Goal: Information Seeking & Learning: Learn about a topic

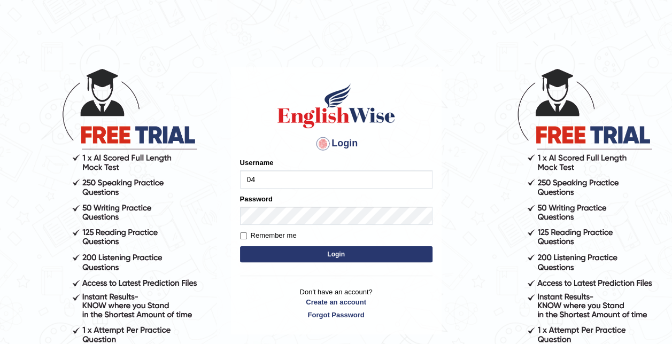
type input "0466127642"
click at [331, 256] on button "Login" at bounding box center [336, 254] width 192 height 16
click at [287, 183] on input "Username" at bounding box center [336, 180] width 192 height 18
type input "0466127642"
click at [343, 246] on button "Login" at bounding box center [336, 254] width 192 height 16
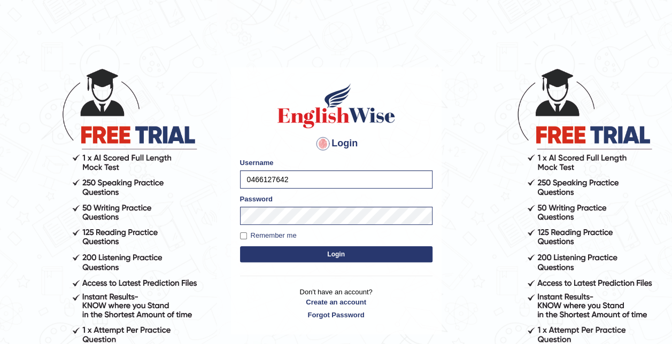
click at [347, 256] on button "Login" at bounding box center [336, 254] width 192 height 16
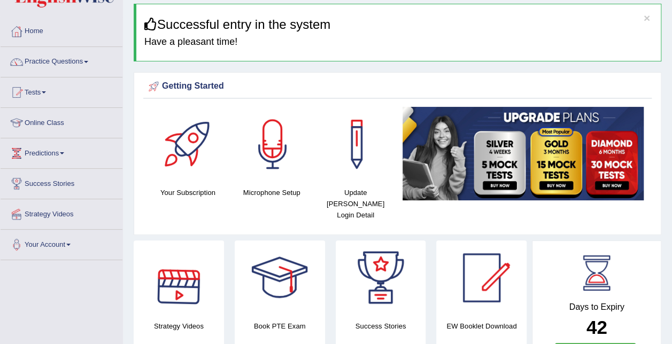
scroll to position [32, 0]
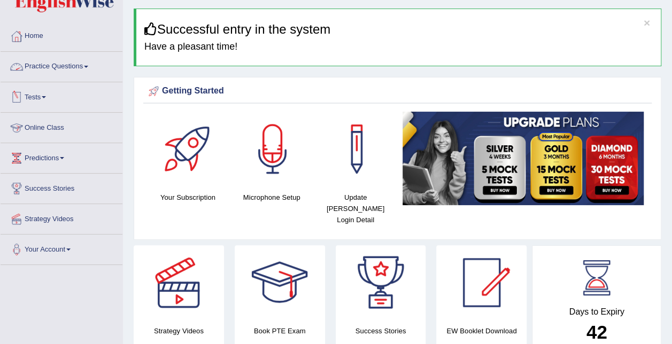
click at [79, 72] on link "Practice Questions" at bounding box center [62, 65] width 122 height 27
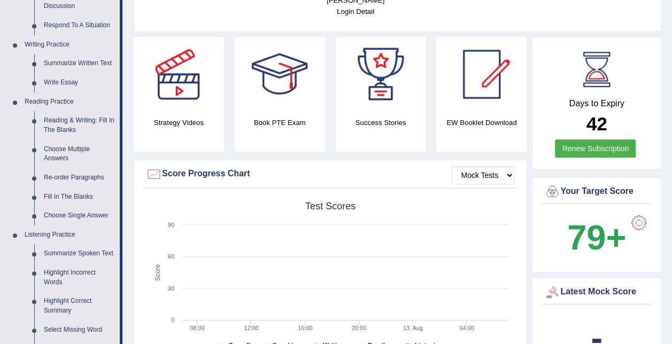
scroll to position [242, 0]
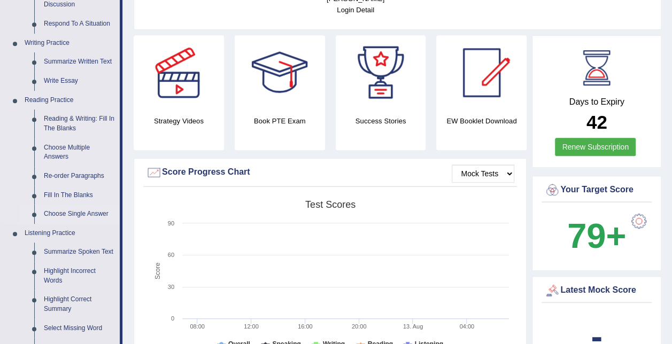
click at [80, 212] on link "Choose Single Answer" at bounding box center [79, 214] width 81 height 19
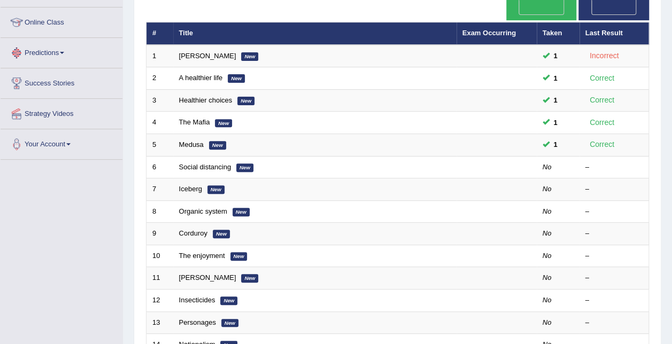
scroll to position [137, 0]
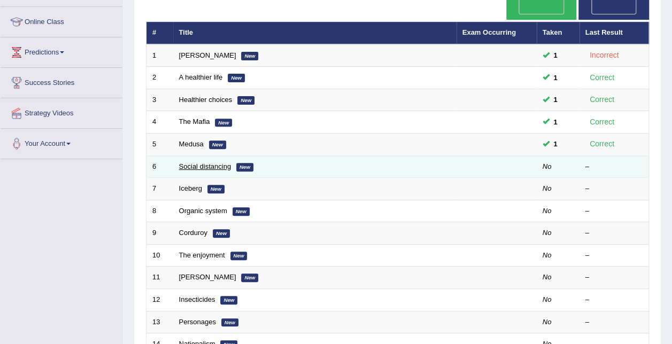
click at [198, 163] on link "Social distancing" at bounding box center [205, 167] width 52 height 8
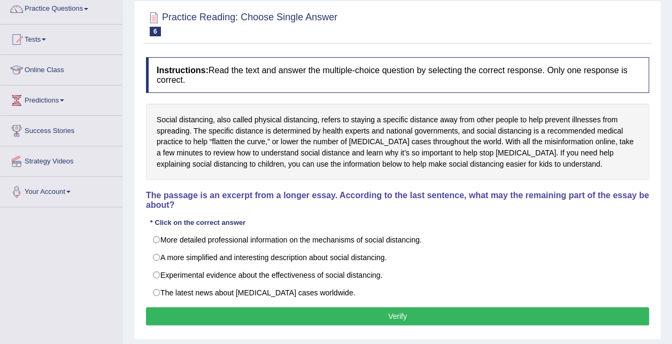
scroll to position [90, 0]
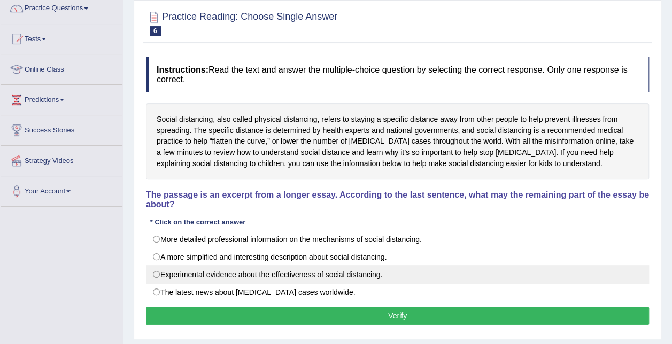
click at [222, 266] on label "Experimental evidence about the effectiveness of social distancing." at bounding box center [397, 275] width 503 height 18
radio input "true"
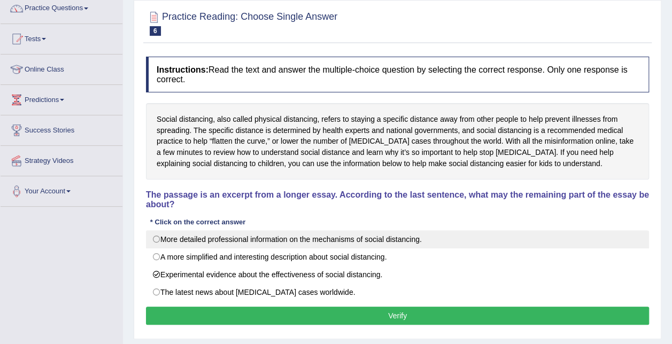
click at [304, 234] on label "More detailed professional information on the mechanisms of social distancing." at bounding box center [397, 239] width 503 height 18
radio input "true"
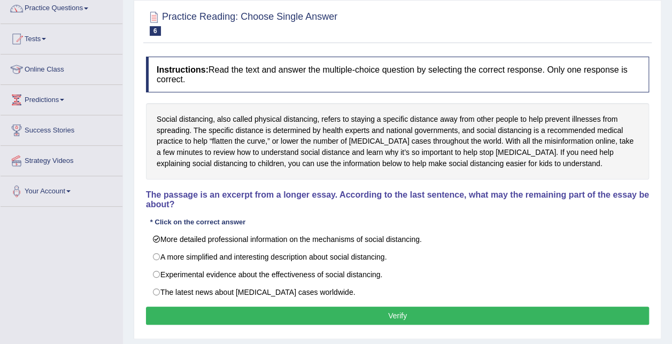
click at [337, 307] on button "Verify" at bounding box center [397, 316] width 503 height 18
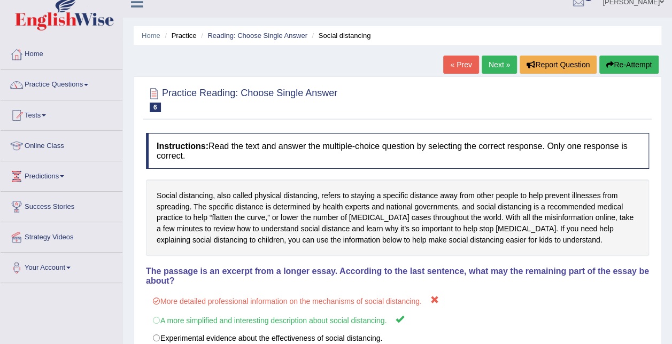
scroll to position [0, 0]
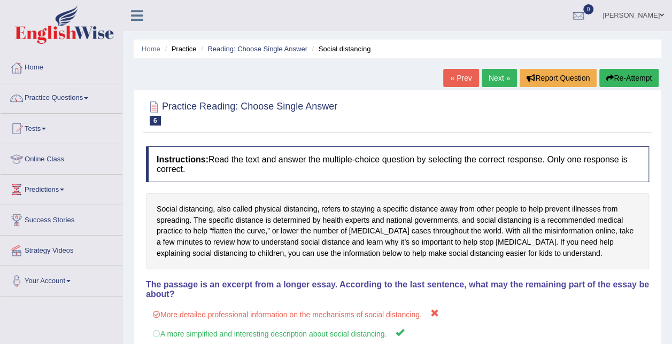
click at [499, 81] on link "Next »" at bounding box center [499, 78] width 35 height 18
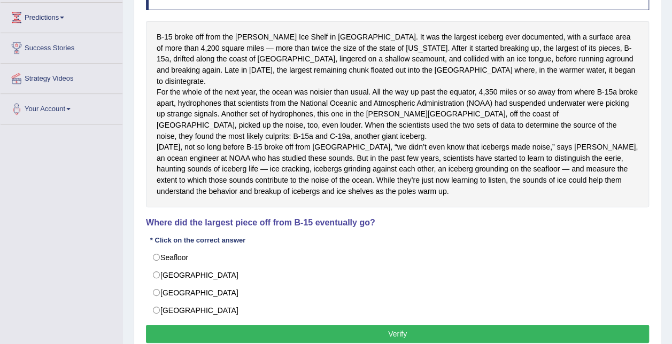
scroll to position [172, 0]
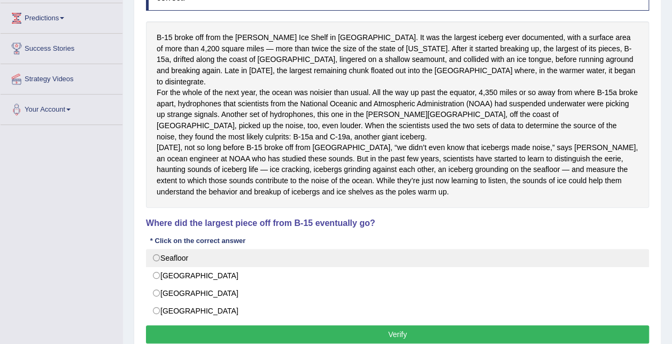
click at [198, 267] on label "Seafloor" at bounding box center [397, 258] width 503 height 18
radio input "true"
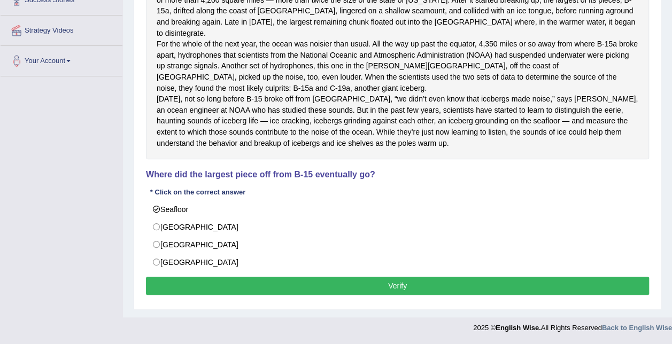
scroll to position [229, 0]
click at [307, 289] on button "Verify" at bounding box center [397, 286] width 503 height 18
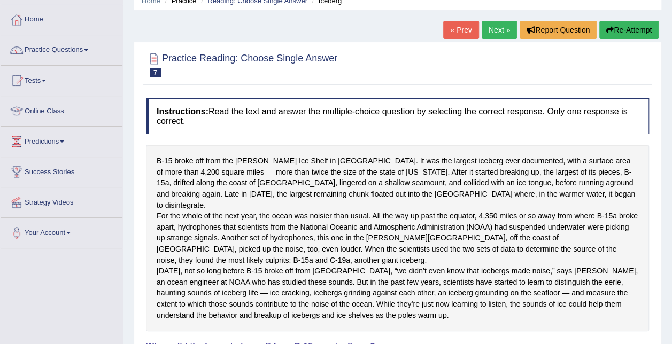
scroll to position [46, 0]
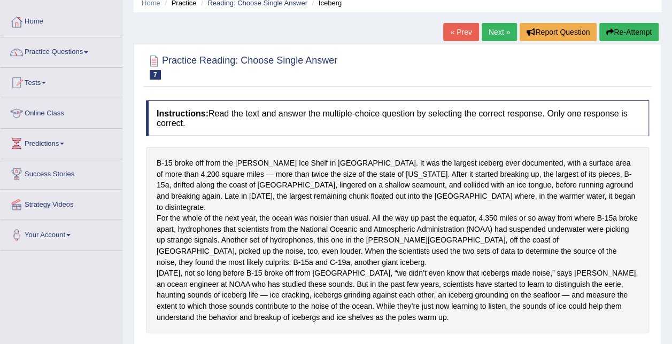
click at [503, 29] on link "Next »" at bounding box center [499, 32] width 35 height 18
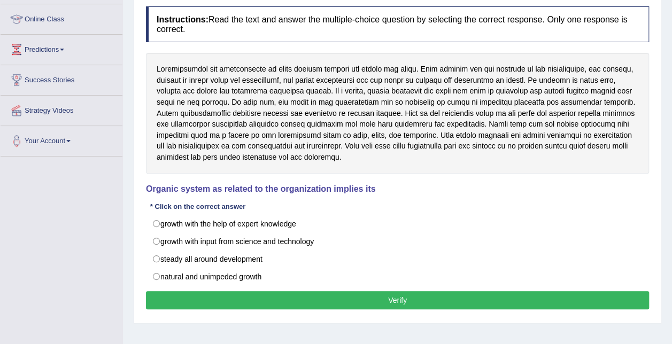
scroll to position [141, 0]
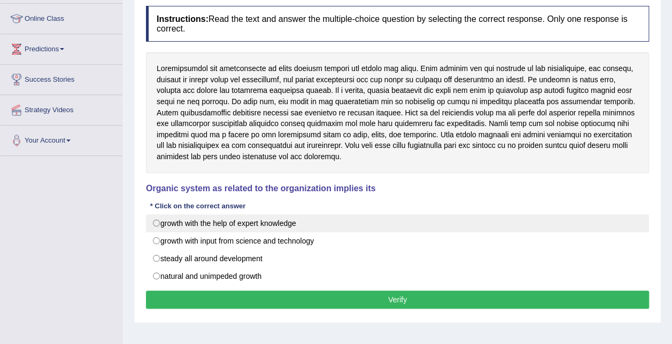
click at [263, 225] on label "growth with the help of expert knowledge" at bounding box center [397, 223] width 503 height 18
radio input "true"
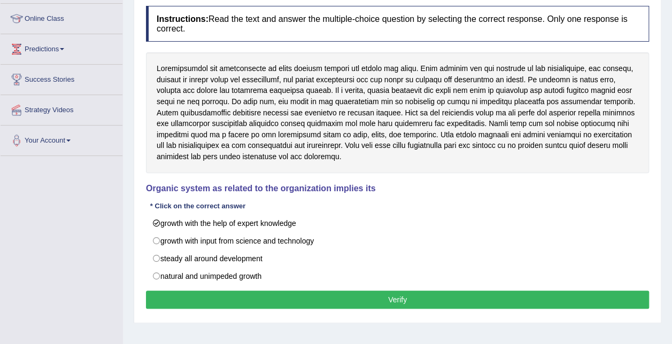
click at [287, 295] on button "Verify" at bounding box center [397, 300] width 503 height 18
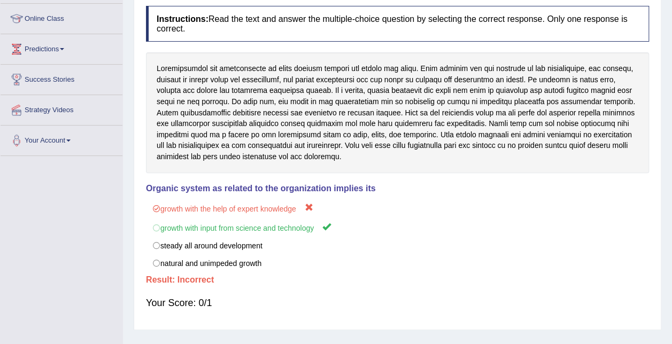
scroll to position [0, 0]
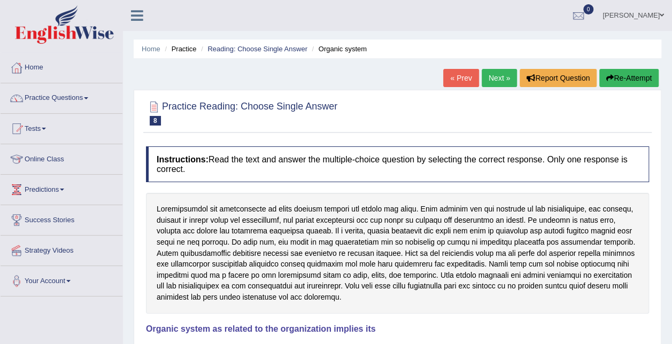
click at [497, 79] on link "Next »" at bounding box center [499, 78] width 35 height 18
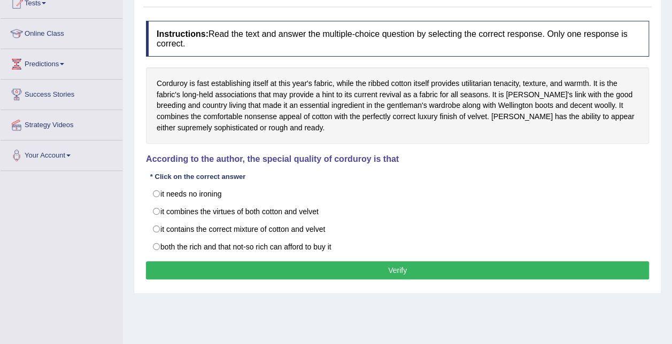
scroll to position [126, 0]
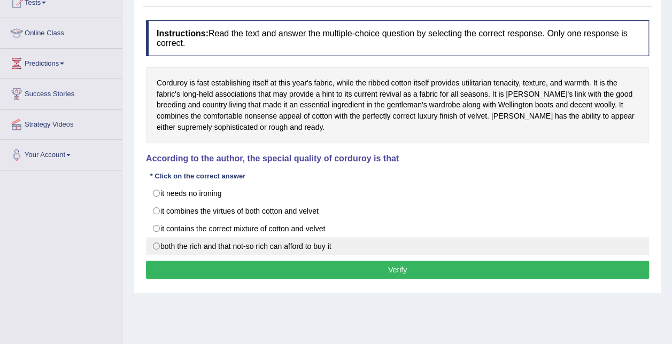
click at [265, 244] on label "both the rich and that not-so rich can afford to buy it" at bounding box center [397, 246] width 503 height 18
radio input "true"
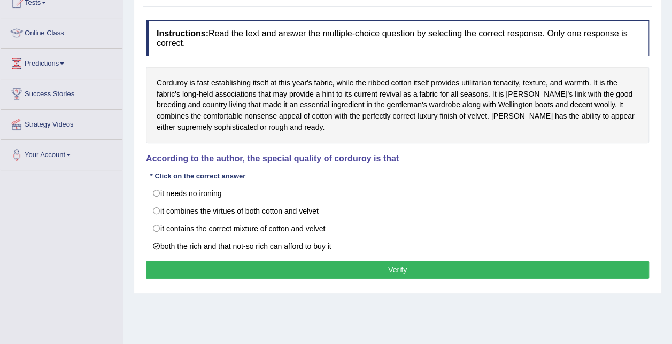
click at [330, 268] on button "Verify" at bounding box center [397, 270] width 503 height 18
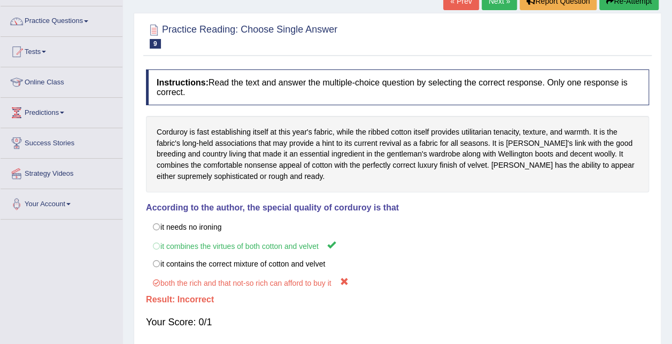
scroll to position [21, 0]
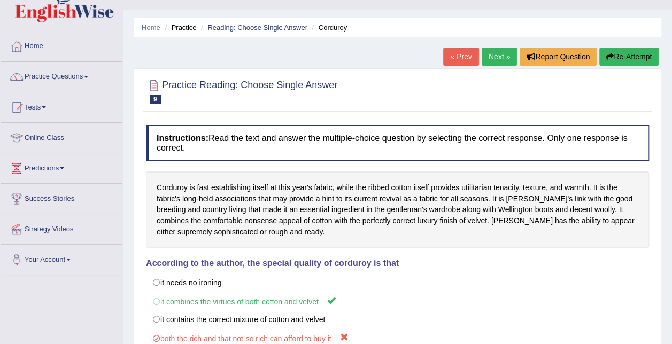
click at [495, 60] on link "Next »" at bounding box center [499, 57] width 35 height 18
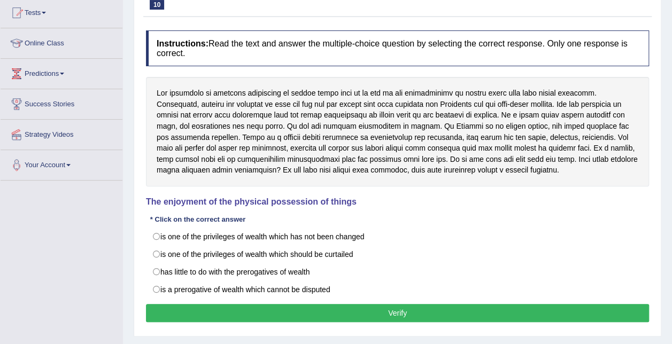
scroll to position [117, 0]
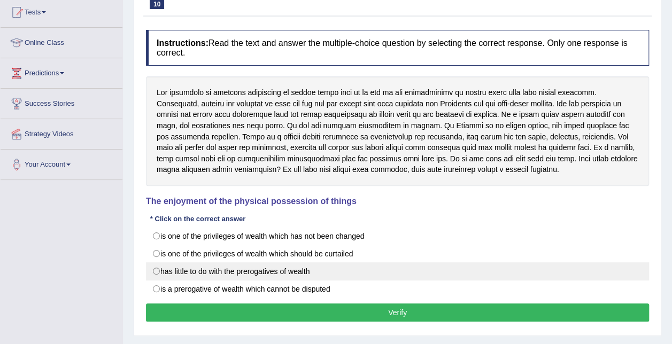
click at [159, 274] on label "has little to do with the prerogatives of wealth" at bounding box center [397, 271] width 503 height 18
radio input "true"
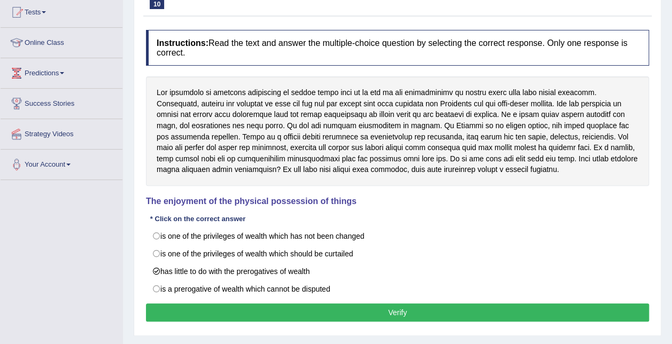
click at [238, 314] on button "Verify" at bounding box center [397, 313] width 503 height 18
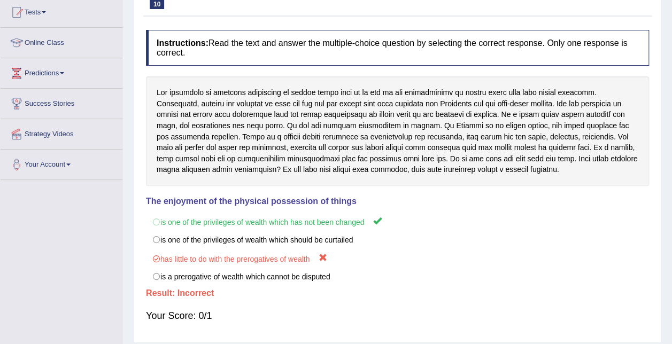
scroll to position [0, 0]
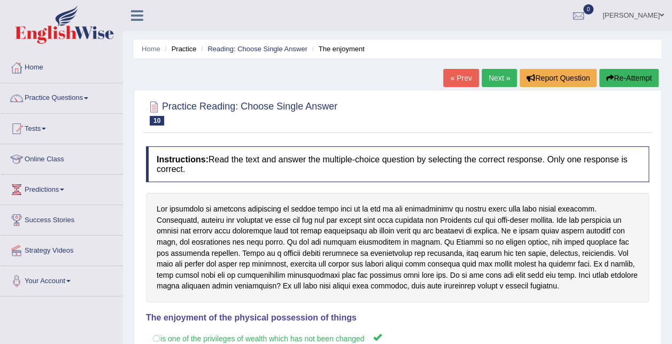
click at [643, 14] on link "Zoe Cheng" at bounding box center [633, 14] width 78 height 28
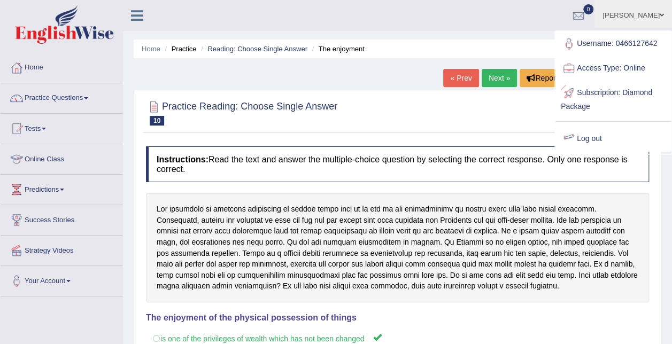
click at [593, 138] on link "Log out" at bounding box center [612, 139] width 115 height 25
